Goal: Task Accomplishment & Management: Manage account settings

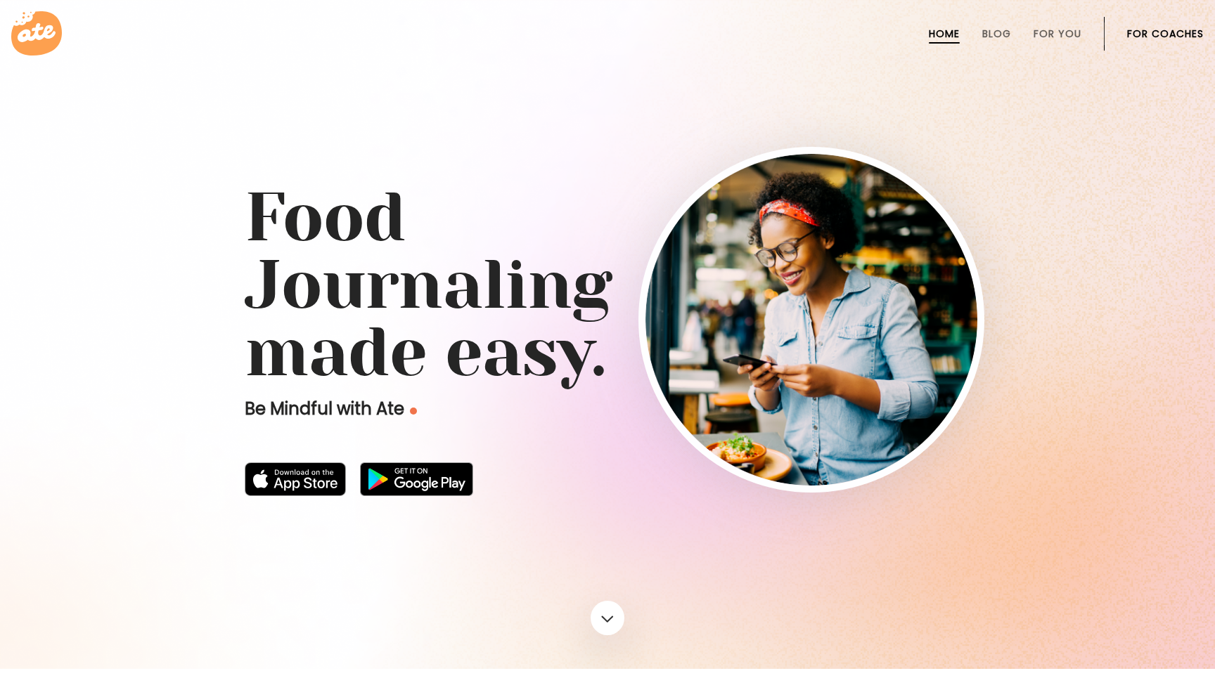
click at [1176, 31] on link "For Coaches" at bounding box center [1165, 33] width 77 height 11
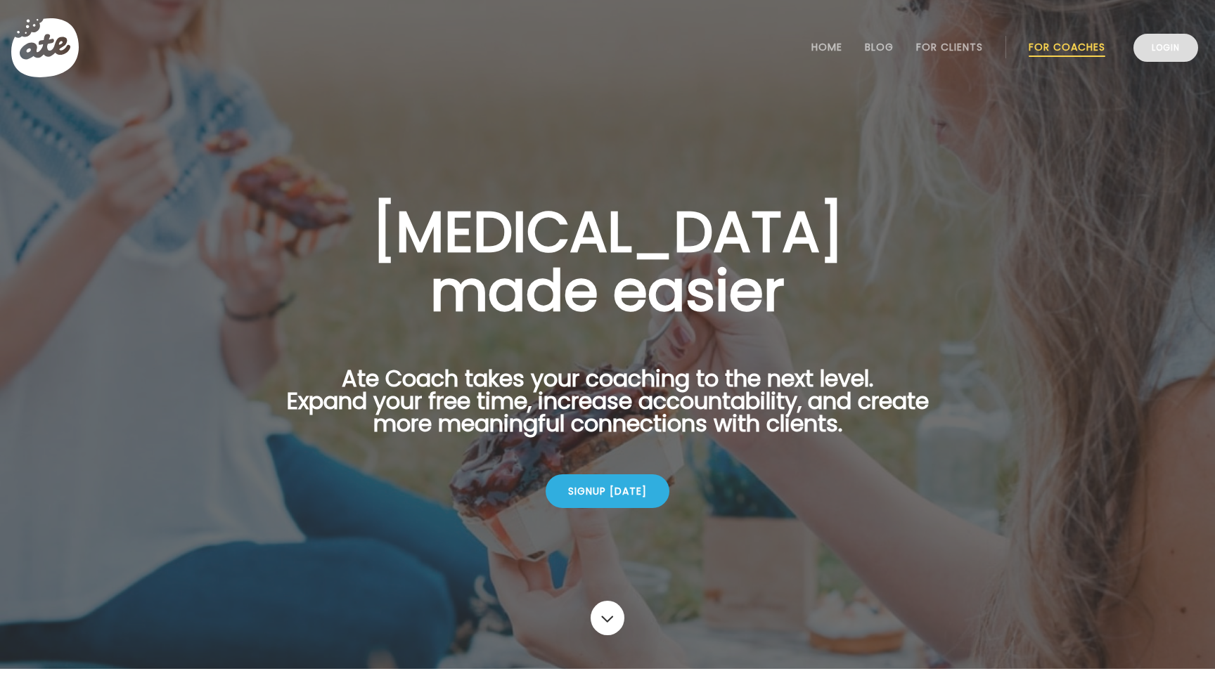
click at [1167, 53] on link "Login" at bounding box center [1165, 48] width 65 height 28
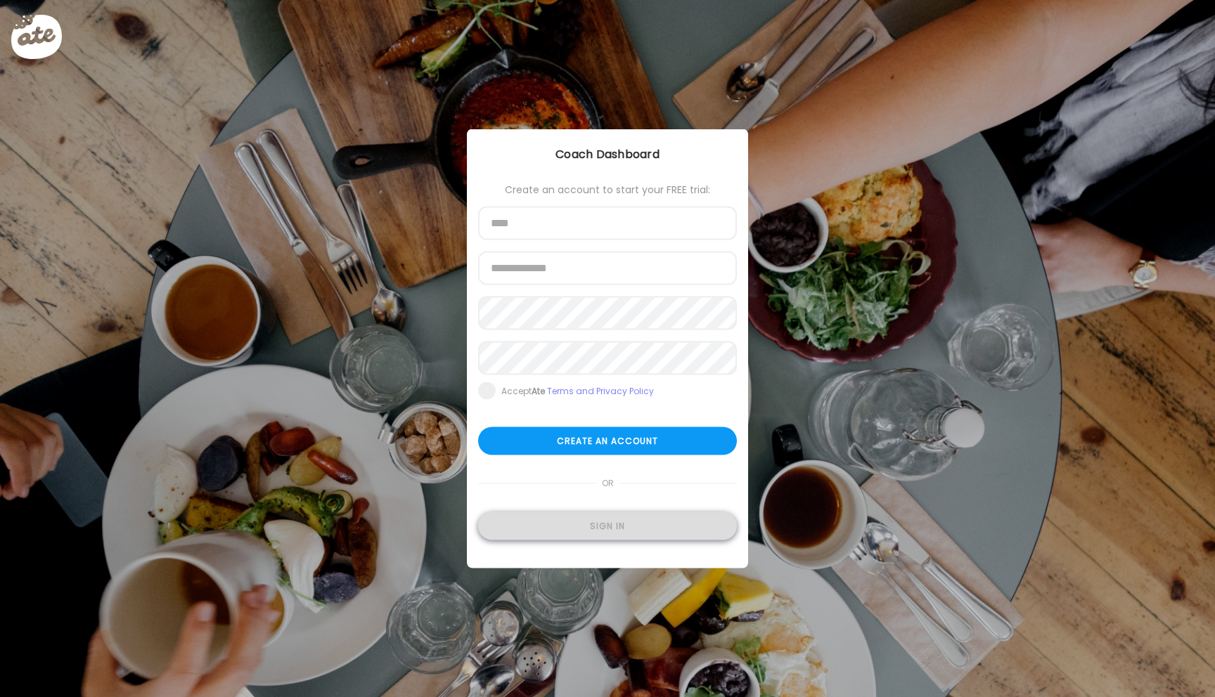
click at [624, 532] on div "Sign in" at bounding box center [607, 527] width 259 height 28
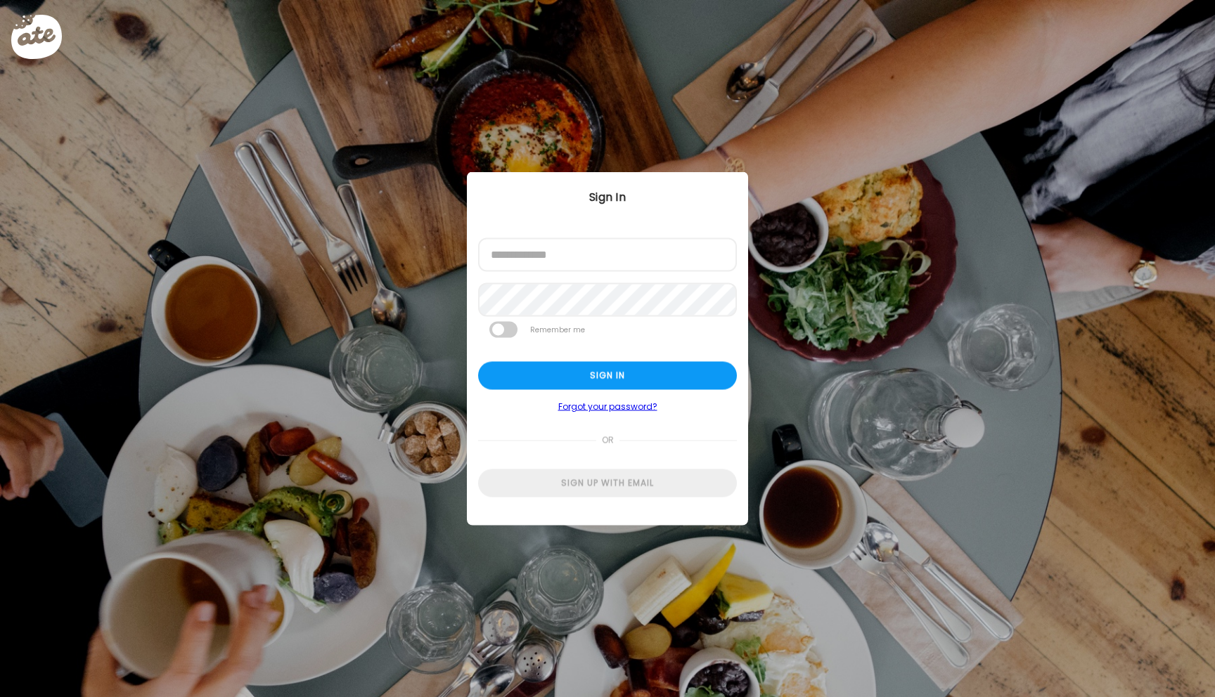
click at [478, 272] on div at bounding box center [478, 272] width 0 height 0
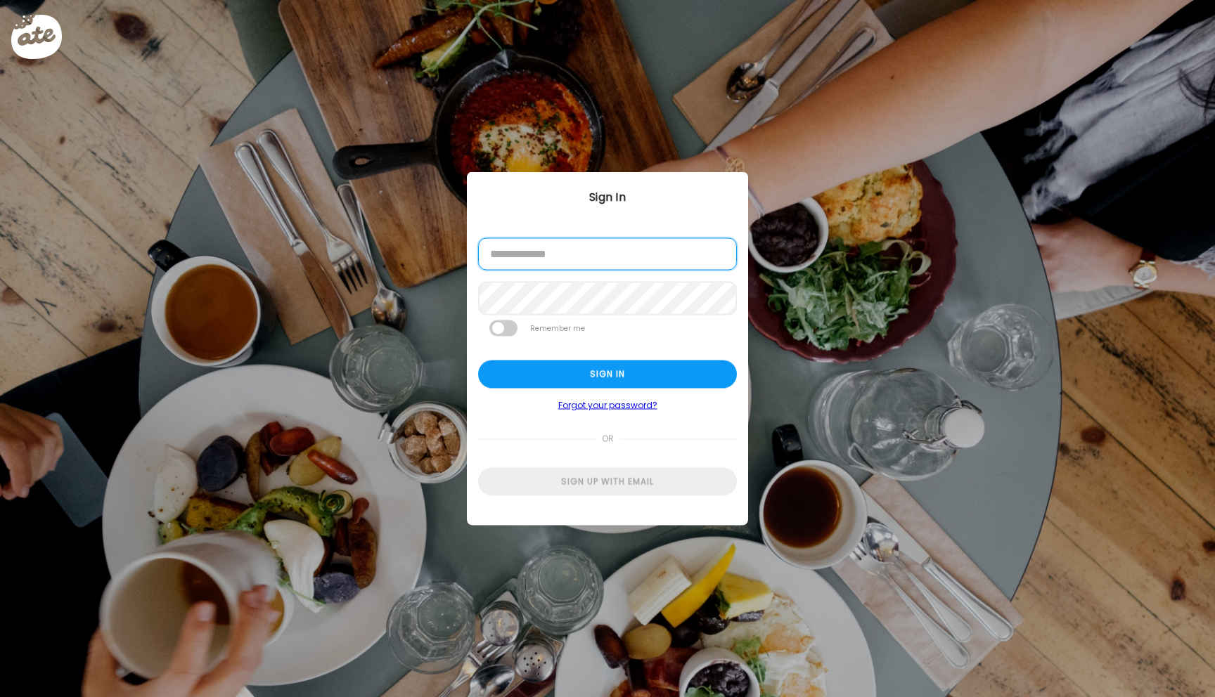
type input "**********"
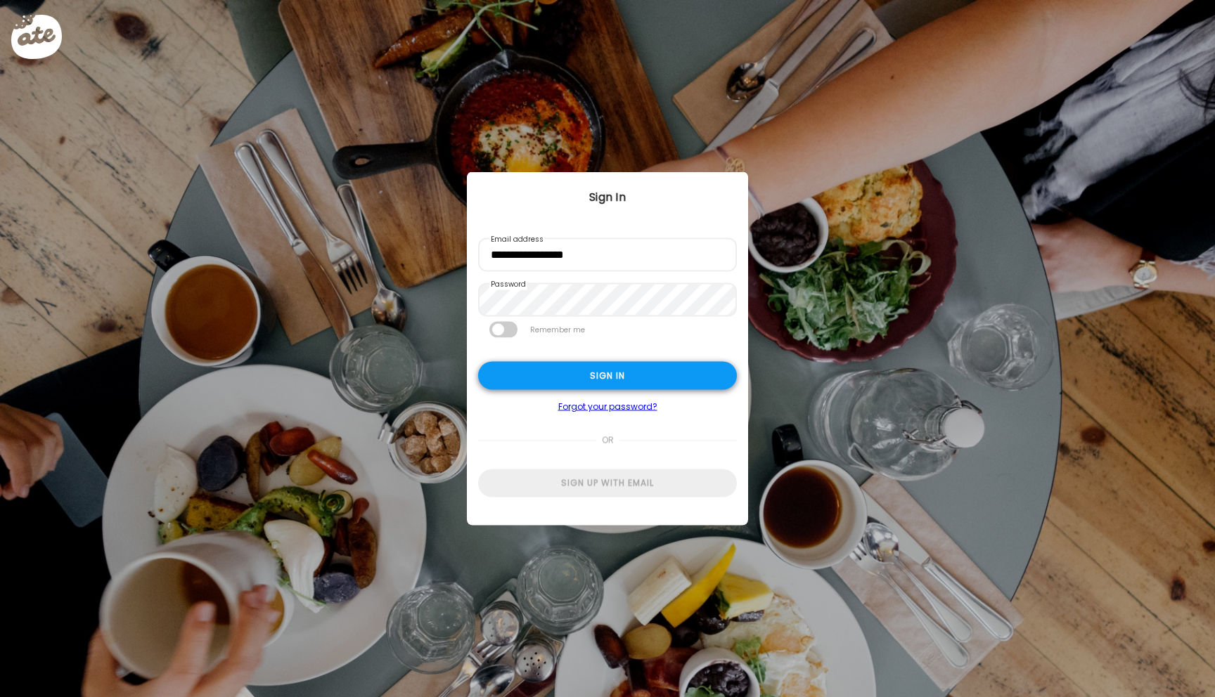
click at [510, 370] on div "Sign in" at bounding box center [607, 376] width 259 height 28
type input "*****"
type input "**********"
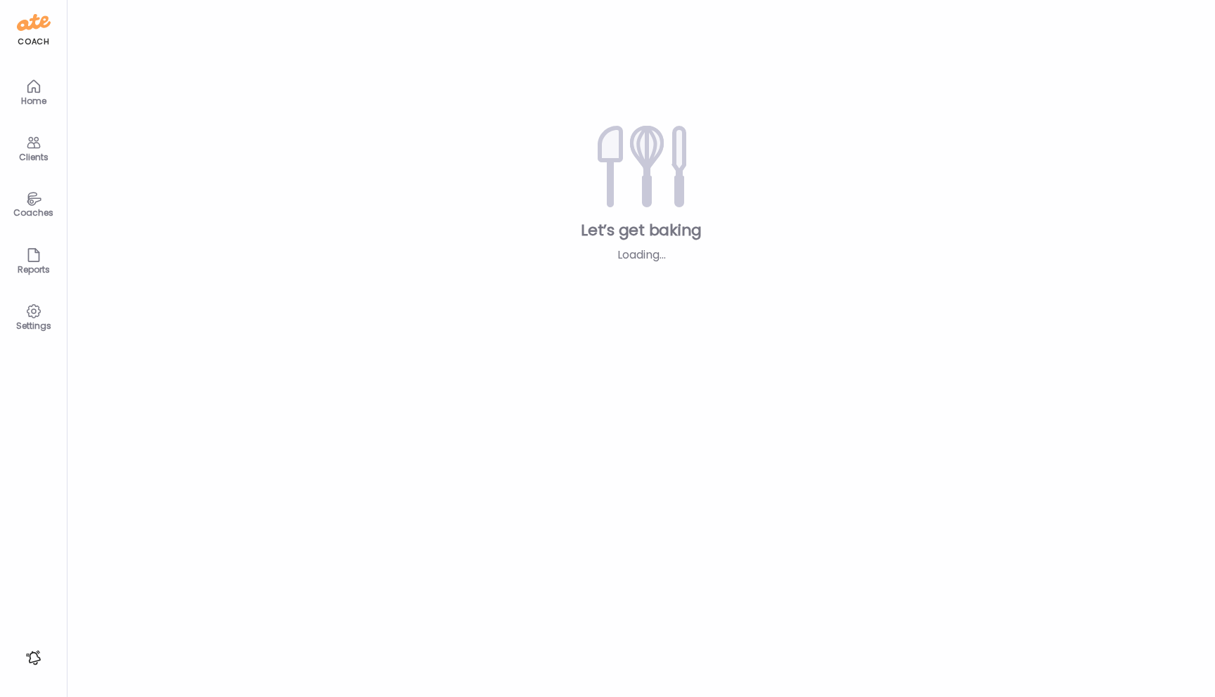
click at [616, 366] on div "Teams Let’s get baking Loading... Add clients" at bounding box center [640, 348] width 1147 height 697
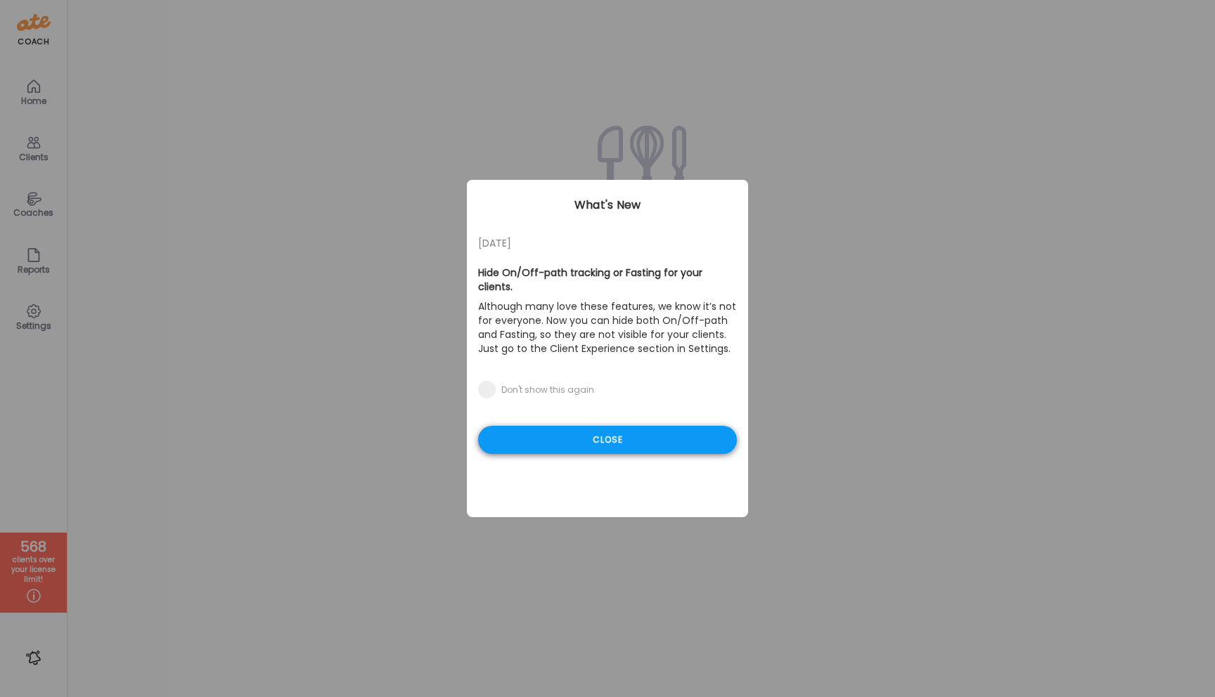
click at [570, 430] on div "Close" at bounding box center [607, 440] width 259 height 28
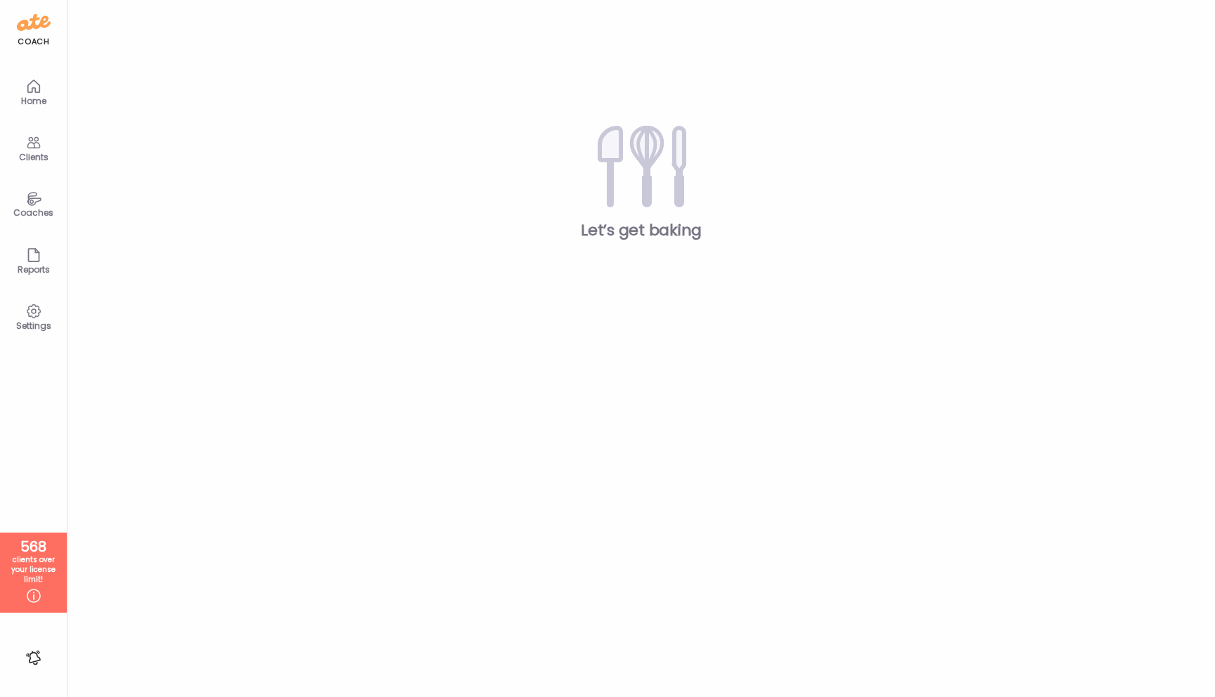
click at [34, 142] on icon at bounding box center [33, 143] width 13 height 12
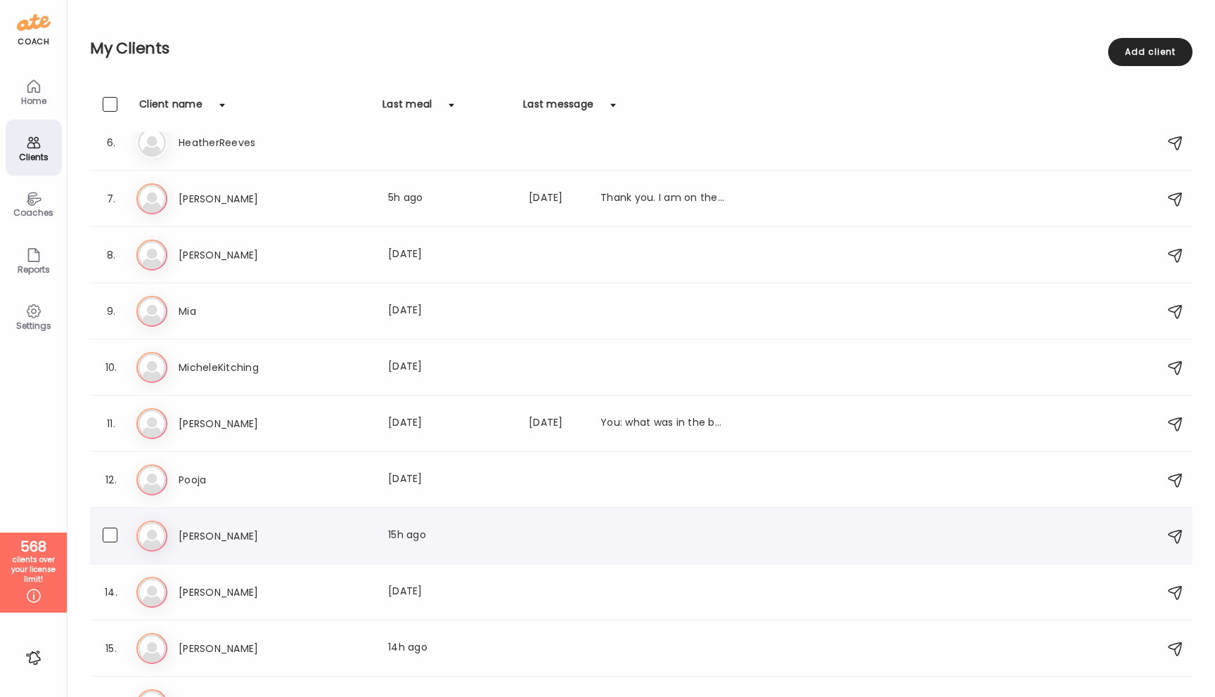
click at [188, 534] on h3 "[PERSON_NAME]" at bounding box center [241, 536] width 124 height 17
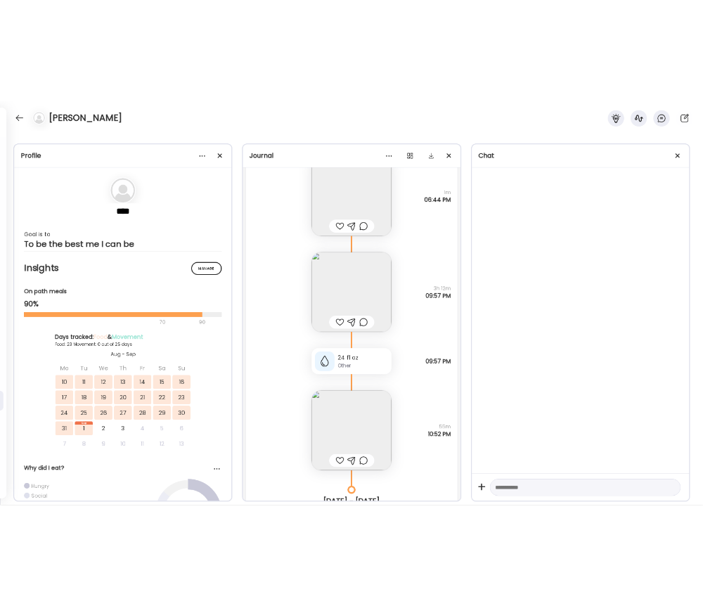
scroll to position [26578, 0]
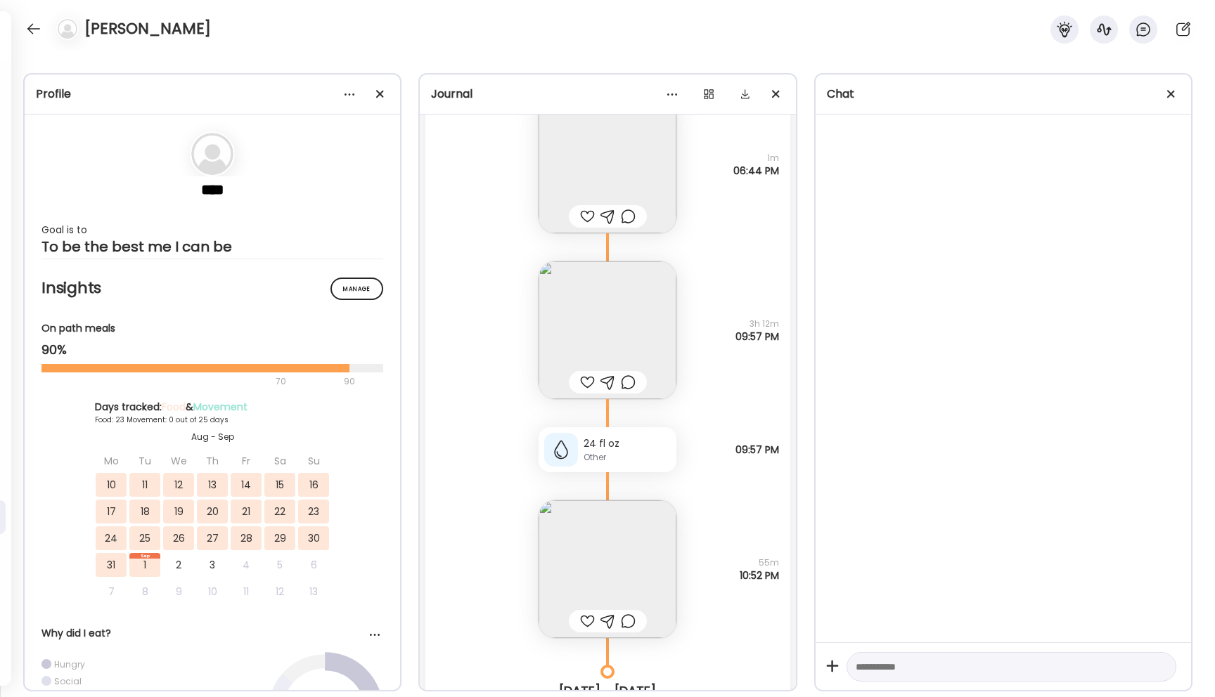
click at [967, 43] on div "[PERSON_NAME]" at bounding box center [607, 25] width 1215 height 51
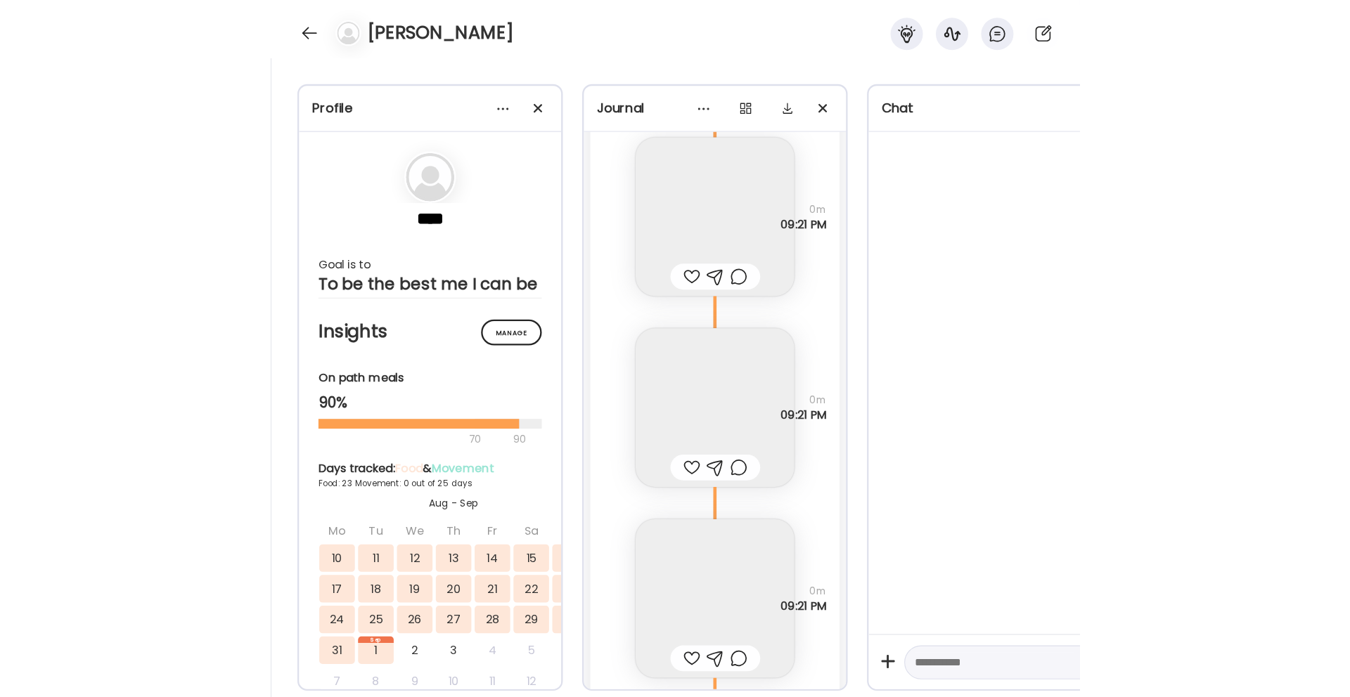
scroll to position [0, 0]
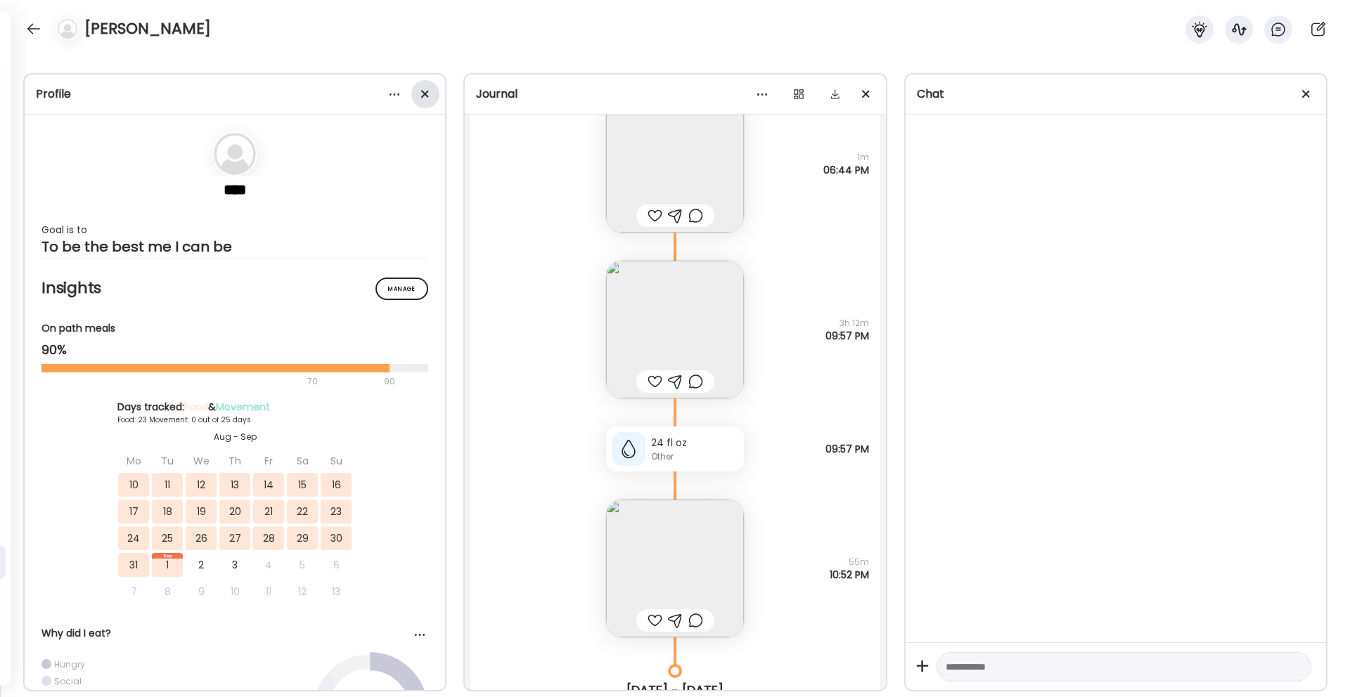
click at [416, 94] on div at bounding box center [425, 94] width 28 height 28
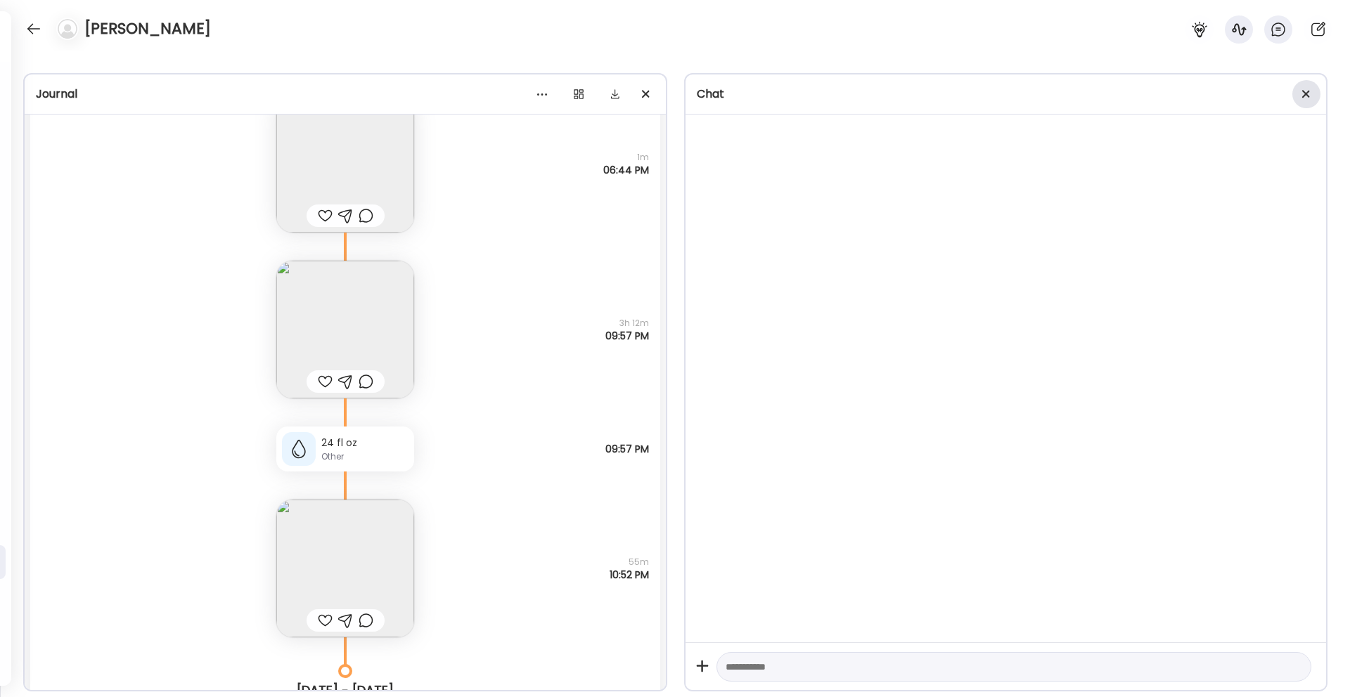
click at [1214, 98] on div at bounding box center [1306, 94] width 28 height 28
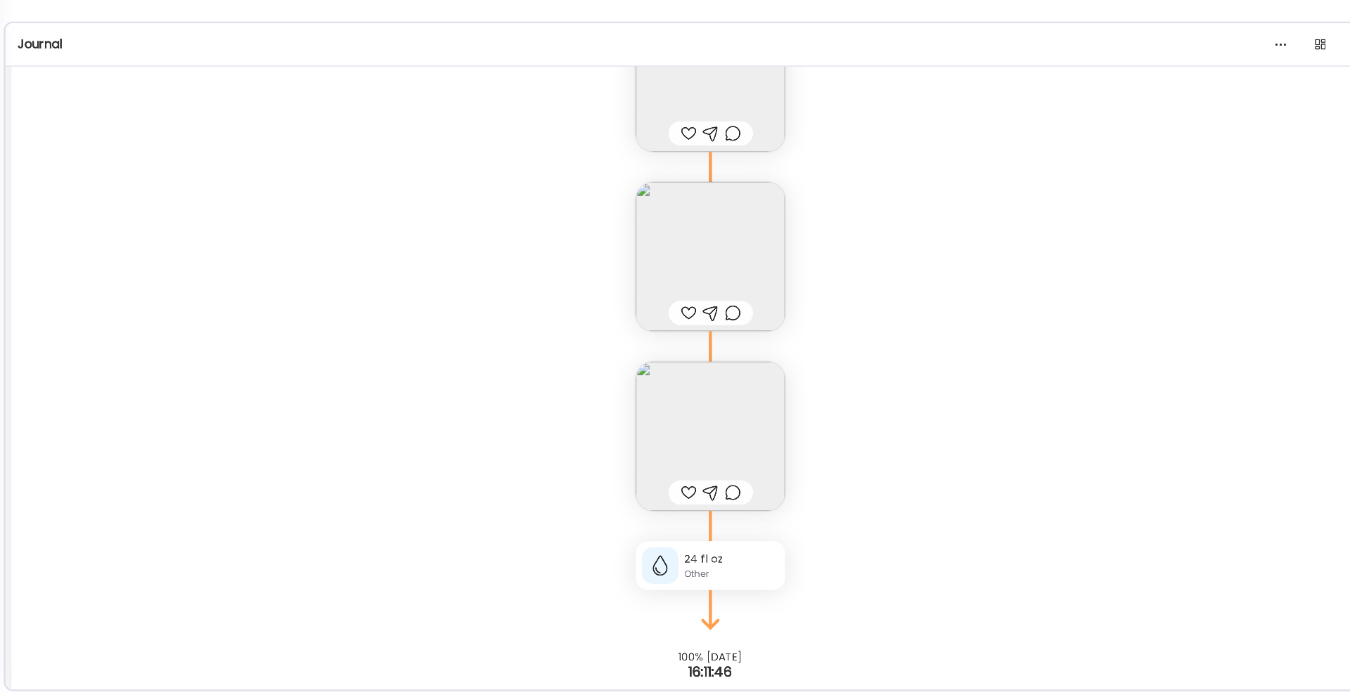
scroll to position [27412, 0]
